Goal: Contribute content

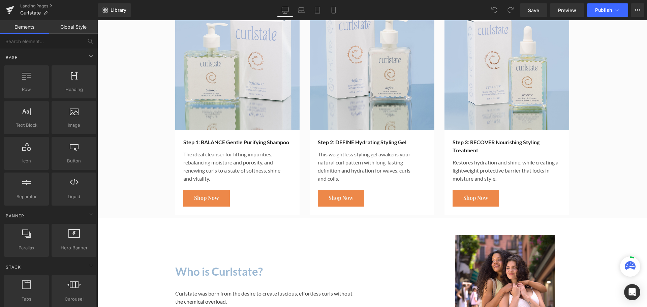
scroll to position [607, 0]
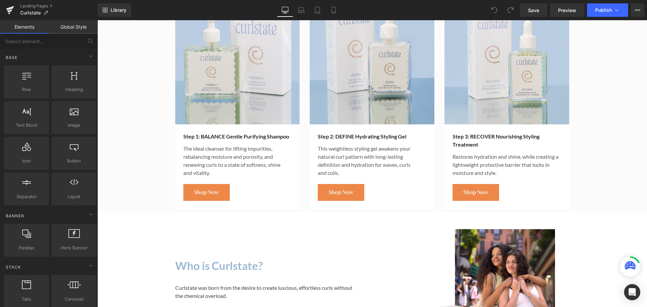
click at [408, 160] on p "This weightless styling gel awakens your natural curl pattern with long-lasting…" at bounding box center [372, 157] width 108 height 24
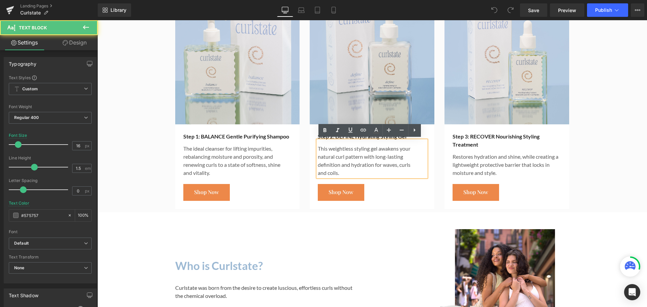
click at [378, 197] on div "Shop Now" at bounding box center [372, 192] width 108 height 17
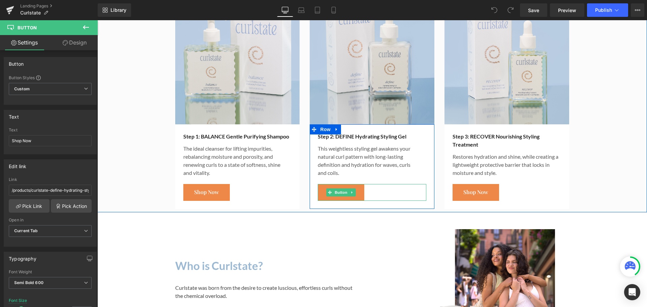
click at [369, 191] on div "Shop Now" at bounding box center [372, 192] width 108 height 17
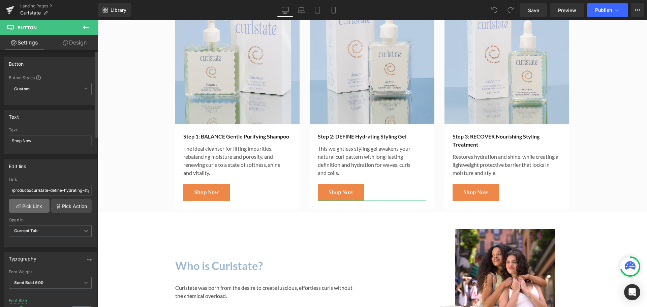
click at [32, 206] on link "Pick Link" at bounding box center [29, 205] width 41 height 13
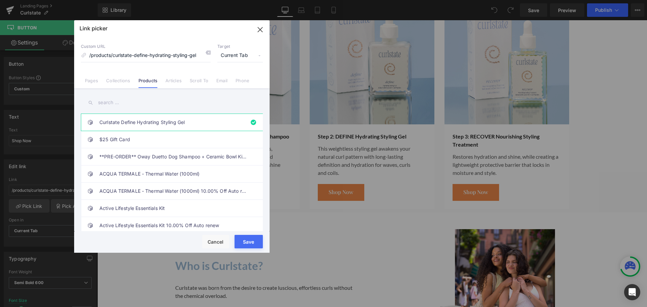
click at [133, 102] on input "text" at bounding box center [172, 102] width 182 height 15
click at [258, 26] on icon "button" at bounding box center [260, 29] width 11 height 11
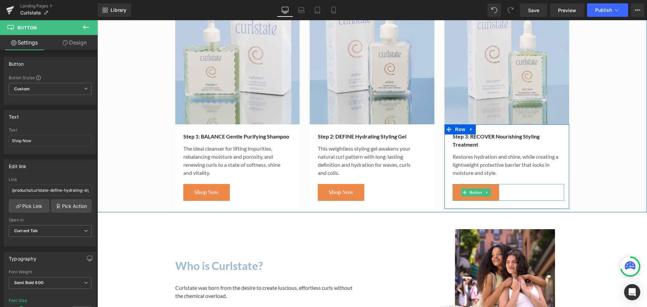
click at [520, 186] on div "Shop Now" at bounding box center [509, 192] width 112 height 17
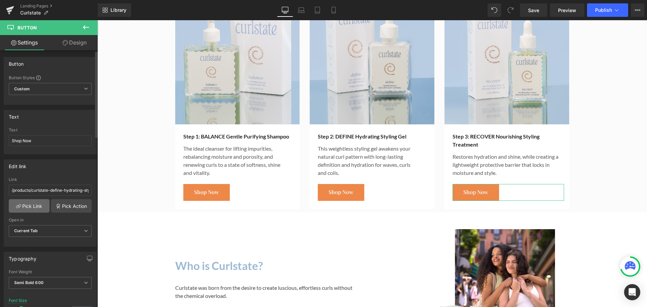
click at [21, 199] on link "Pick Link" at bounding box center [29, 205] width 41 height 13
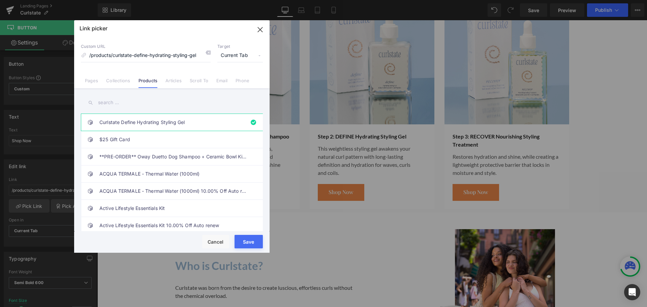
click at [159, 107] on input "text" at bounding box center [172, 102] width 182 height 15
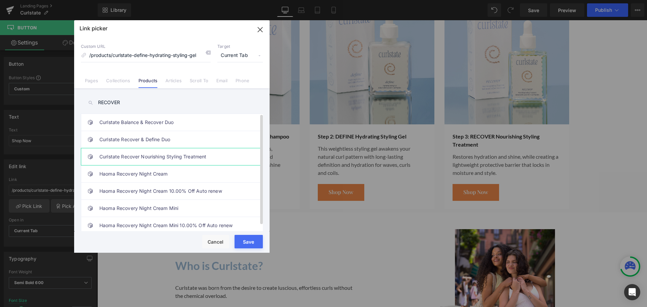
type input "RECOVER"
click at [167, 160] on link "Curlstate Recover Nourishing Styling Treatment" at bounding box center [173, 156] width 148 height 17
type input "/products/curlstate-recover-nourishing-styling-treatment"
click at [259, 244] on button "Save" at bounding box center [249, 241] width 28 height 13
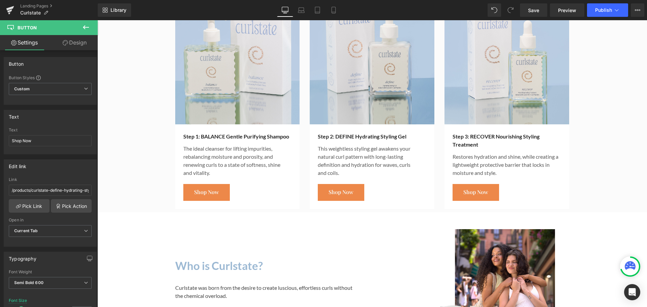
type input "/products/curlstate-recover-nourishing-styling-treatment"
click at [605, 8] on span "Publish" at bounding box center [603, 9] width 17 height 5
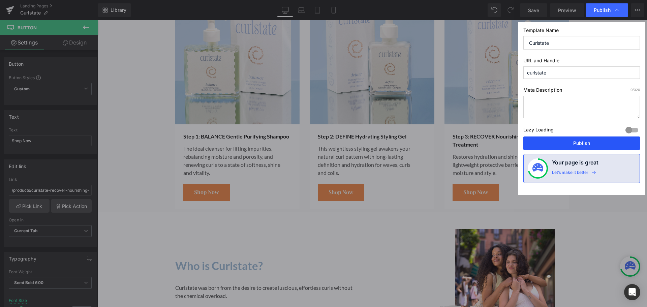
drag, startPoint x: 566, startPoint y: 139, endPoint x: 427, endPoint y: 64, distance: 157.5
click at [566, 139] on button "Publish" at bounding box center [581, 142] width 117 height 13
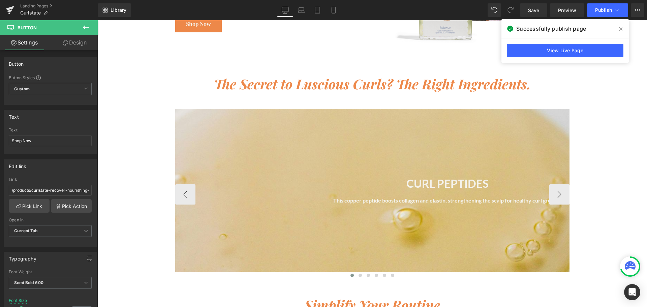
scroll to position [1045, 0]
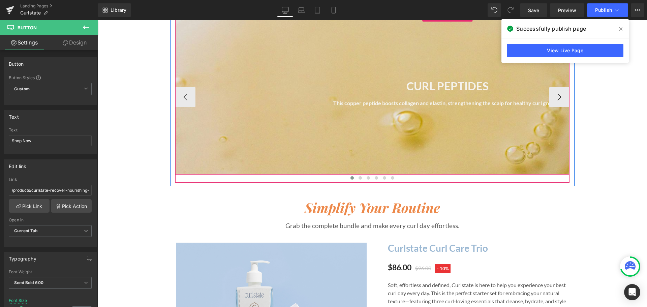
click at [391, 71] on div at bounding box center [447, 92] width 545 height 163
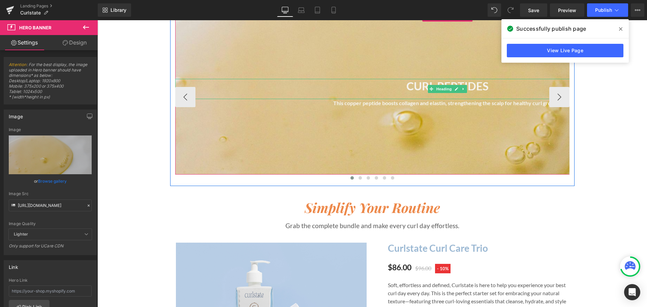
click at [490, 88] on h1 "CURL PEPTIDES" at bounding box center [447, 86] width 545 height 14
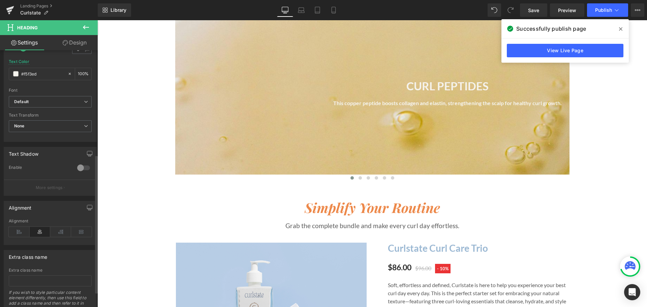
scroll to position [221, 0]
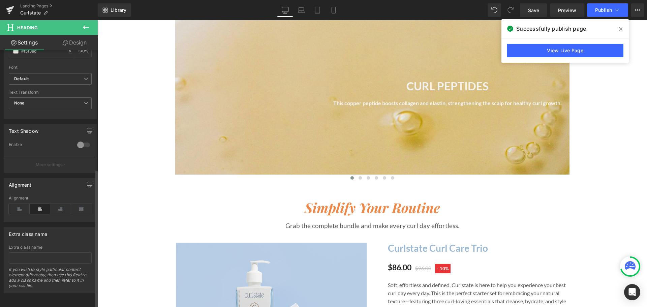
click at [47, 204] on icon at bounding box center [40, 209] width 21 height 10
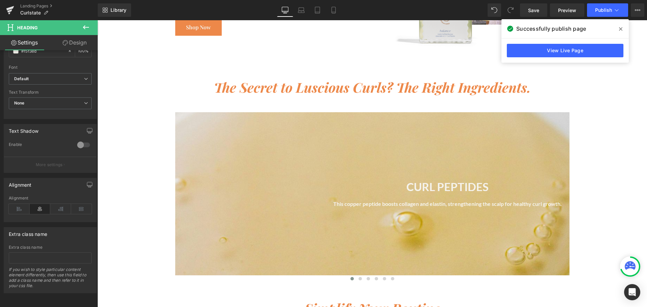
scroll to position [910, 0]
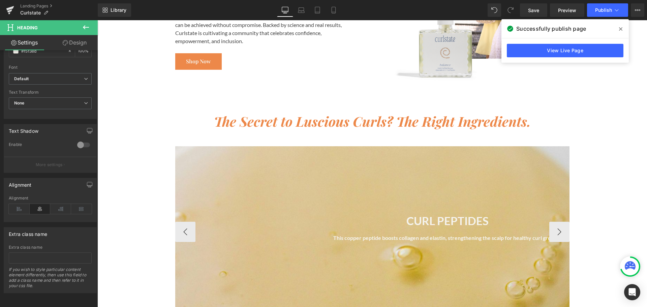
click at [432, 186] on div at bounding box center [447, 227] width 545 height 163
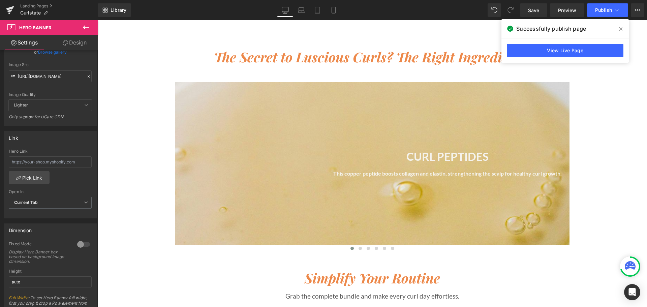
scroll to position [943, 0]
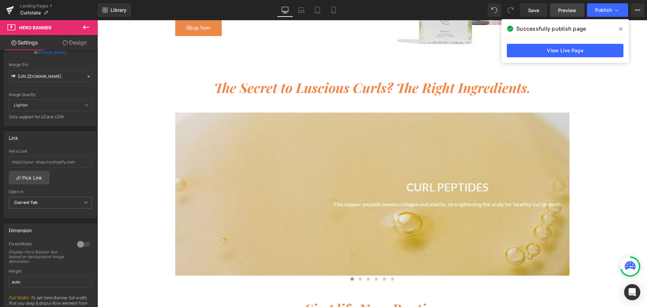
click at [559, 10] on span "Preview" at bounding box center [567, 10] width 18 height 7
